Goal: Contribute content: Add original content to the website for others to see

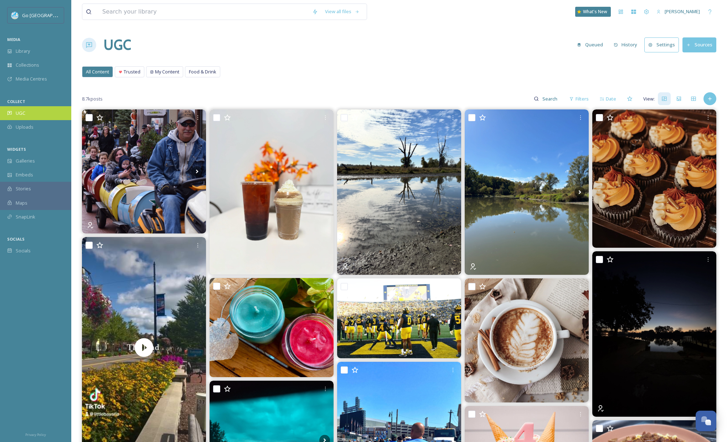
click at [31, 112] on div "UGC" at bounding box center [35, 113] width 71 height 14
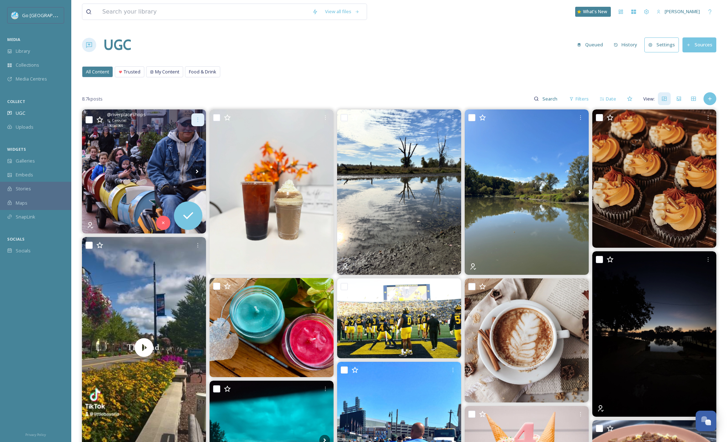
click at [203, 116] on div at bounding box center [197, 119] width 13 height 13
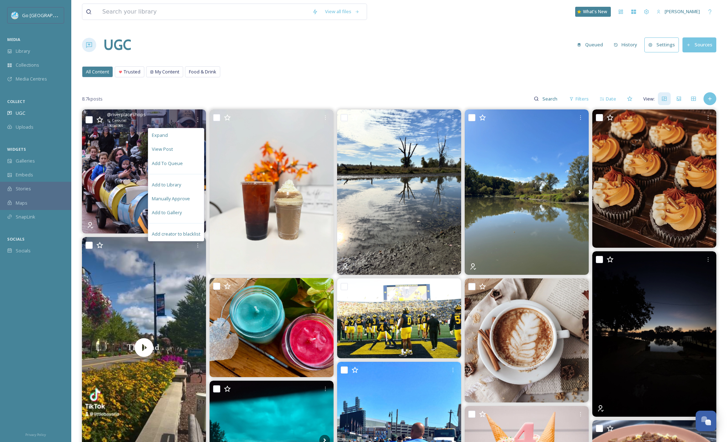
drag, startPoint x: 180, startPoint y: 212, endPoint x: 184, endPoint y: 202, distance: 10.6
click at [180, 212] on span "Add to Gallery" at bounding box center [167, 212] width 30 height 7
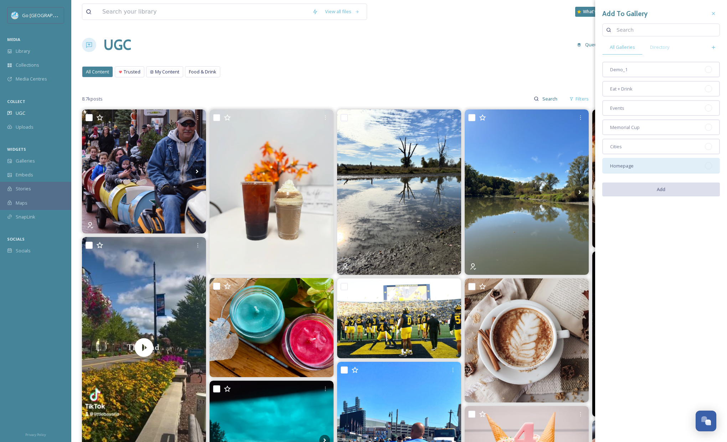
click at [634, 168] on div "Homepage" at bounding box center [662, 166] width 118 height 16
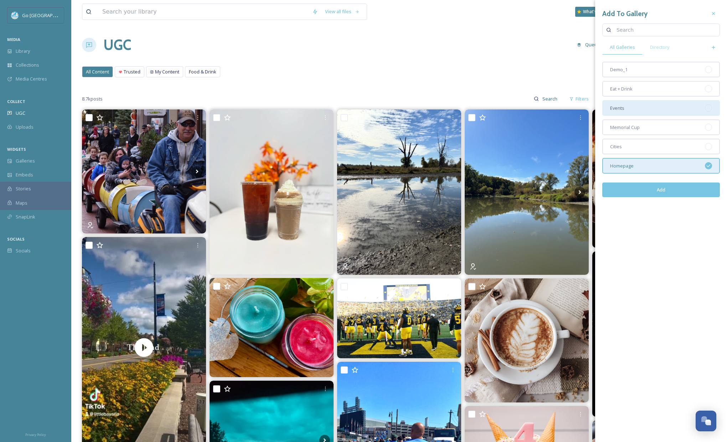
click at [628, 108] on div "Events" at bounding box center [662, 108] width 118 height 16
click at [671, 190] on button "Add" at bounding box center [662, 190] width 118 height 15
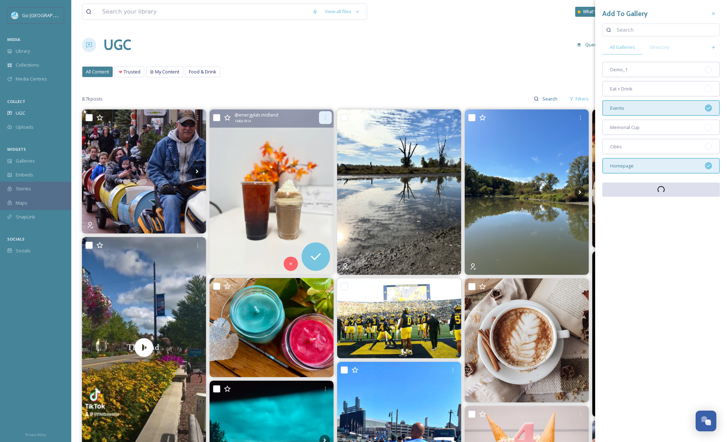
click at [326, 121] on div at bounding box center [325, 117] width 13 height 13
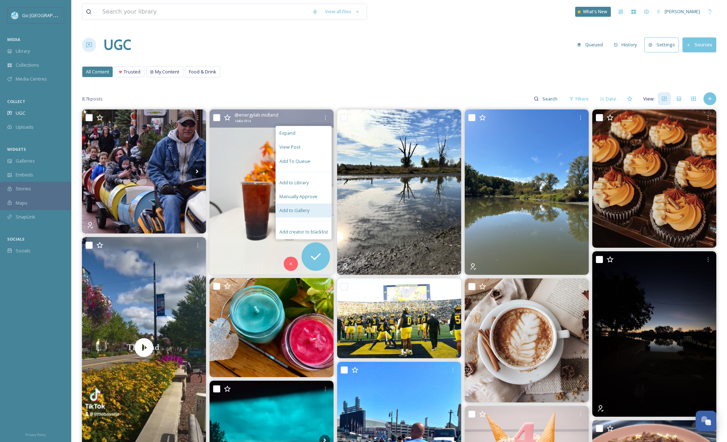
click at [320, 211] on div "Add to Gallery" at bounding box center [304, 211] width 56 height 14
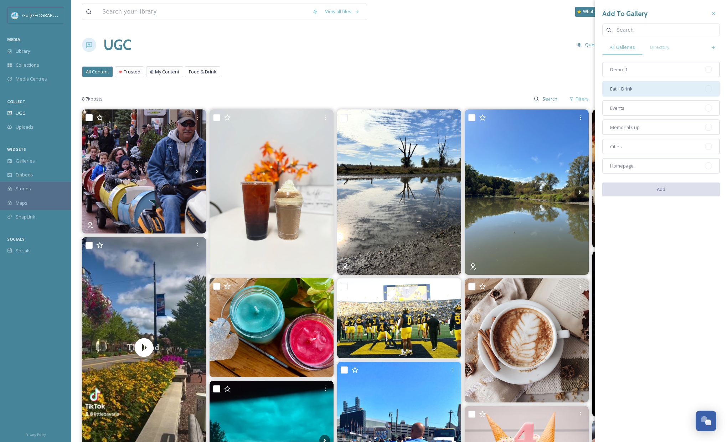
click at [666, 90] on div "Eat + Drink" at bounding box center [662, 89] width 118 height 16
drag, startPoint x: 680, startPoint y: 190, endPoint x: 489, endPoint y: 80, distance: 220.8
click at [680, 190] on button "Add" at bounding box center [662, 190] width 118 height 15
